Goal: Information Seeking & Learning: Learn about a topic

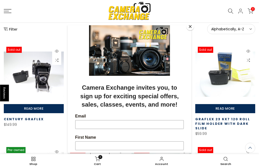
scroll to position [59, 0]
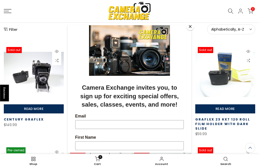
click at [191, 28] on button "Close" at bounding box center [190, 27] width 8 height 8
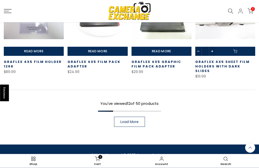
scroll to position [317, 0]
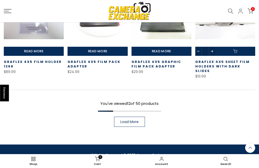
click at [134, 120] on span "Load More" at bounding box center [129, 122] width 18 height 4
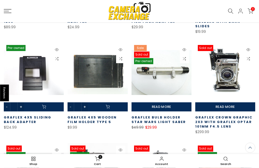
scroll to position [362, 0]
click at [225, 83] on link at bounding box center [225, 76] width 60 height 69
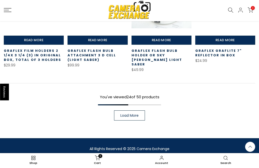
scroll to position [629, 0]
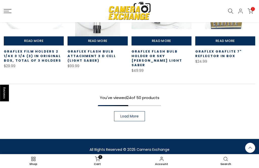
click at [140, 111] on link "Load More" at bounding box center [129, 116] width 31 height 10
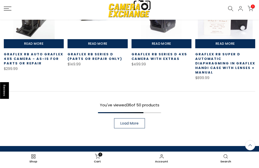
scroll to position [934, 0]
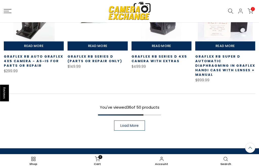
click at [138, 124] on span "Load More" at bounding box center [129, 126] width 18 height 4
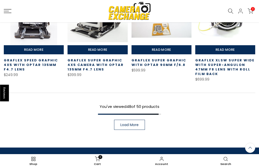
scroll to position [1239, 0]
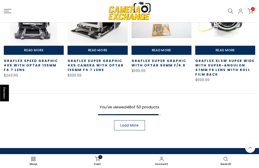
click at [137, 123] on span "Load More" at bounding box center [129, 125] width 18 height 4
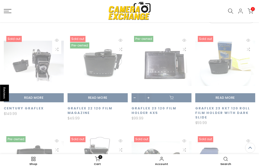
scroll to position [71, 0]
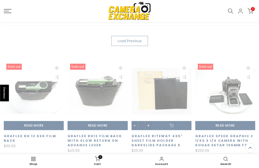
scroll to position [78, 0]
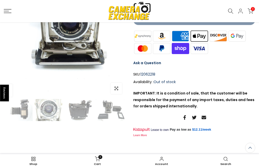
scroll to position [0, 93]
click at [76, 117] on img at bounding box center [80, 110] width 30 height 22
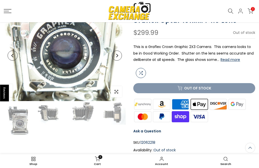
scroll to position [0, 0]
click at [39, 117] on img at bounding box center [50, 113] width 30 height 22
